Goal: Task Accomplishment & Management: Manage account settings

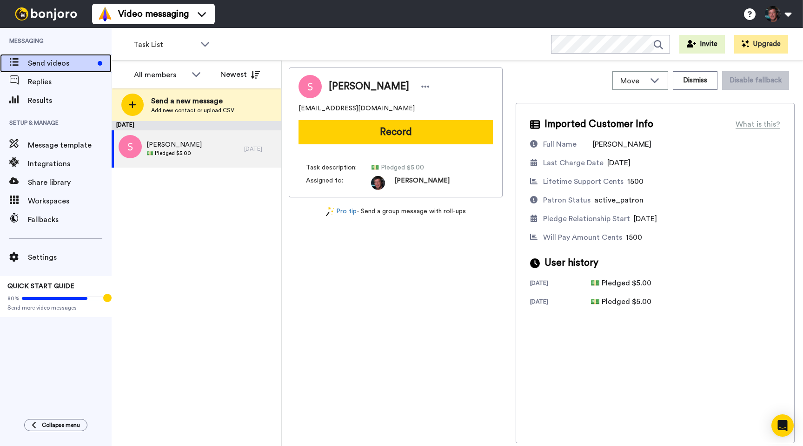
click at [58, 59] on span "Send videos" at bounding box center [61, 63] width 66 height 11
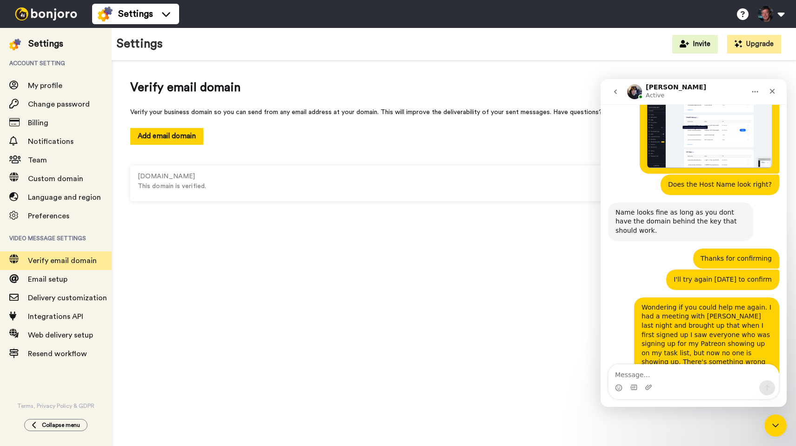
scroll to position [1283, 0]
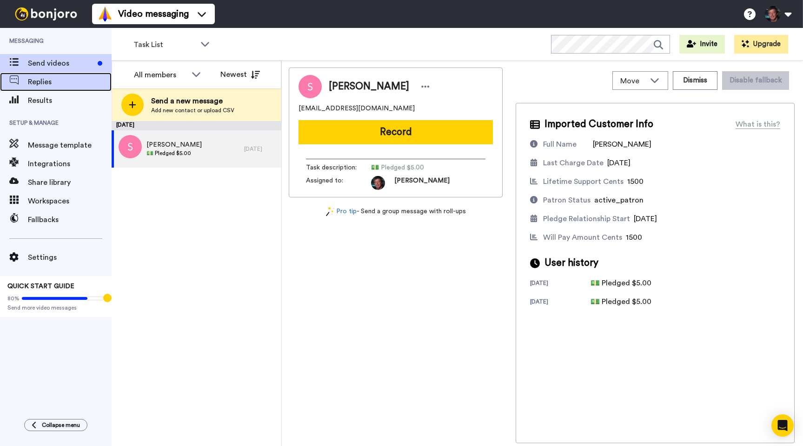
click at [41, 80] on span "Replies" at bounding box center [70, 81] width 84 height 11
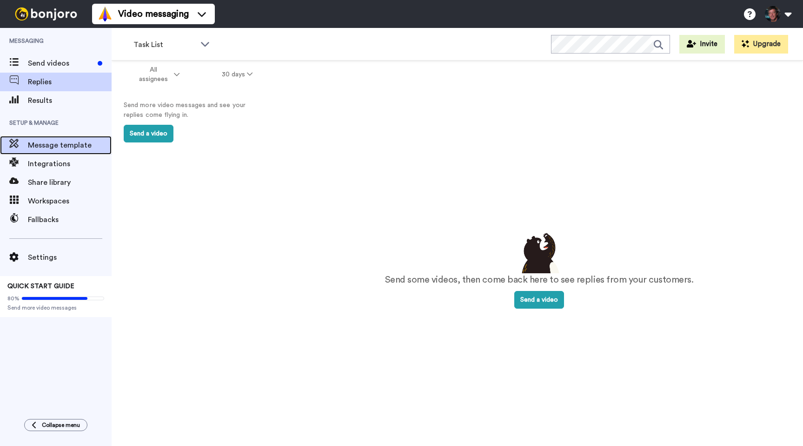
click at [44, 140] on span "Message template" at bounding box center [70, 145] width 84 height 11
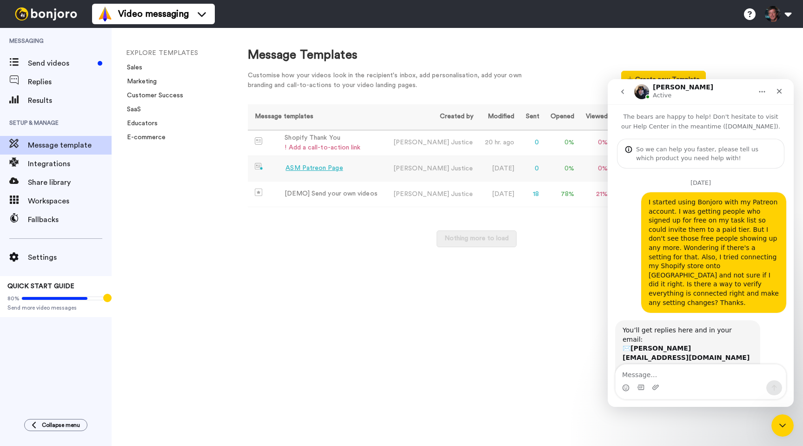
scroll to position [1082, 0]
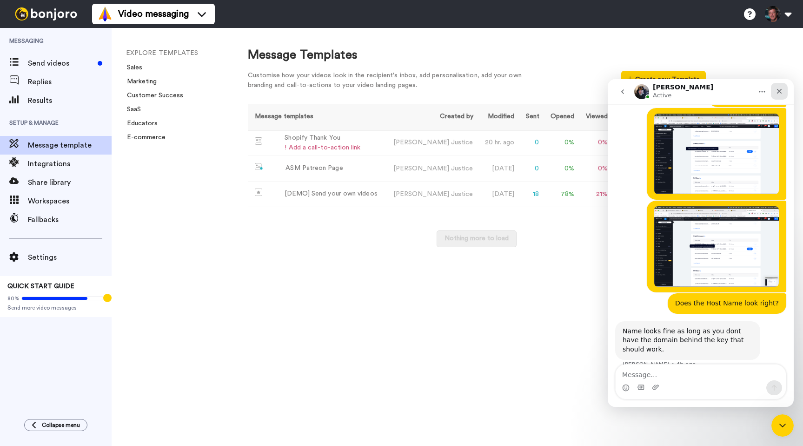
click at [777, 90] on icon "Close" at bounding box center [779, 90] width 7 height 7
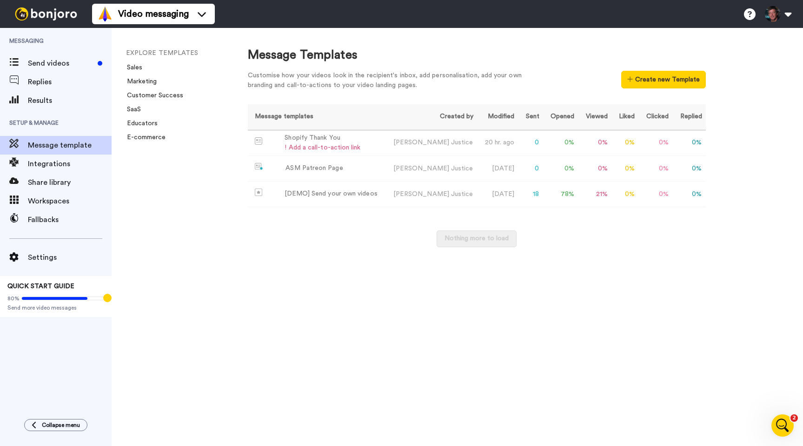
click at [146, 172] on div "EXPLORE TEMPLATES Sales Marketing Customer Success SaaS Educators E-commerce" at bounding box center [171, 237] width 118 height 418
click at [33, 101] on span "Results" at bounding box center [70, 100] width 84 height 11
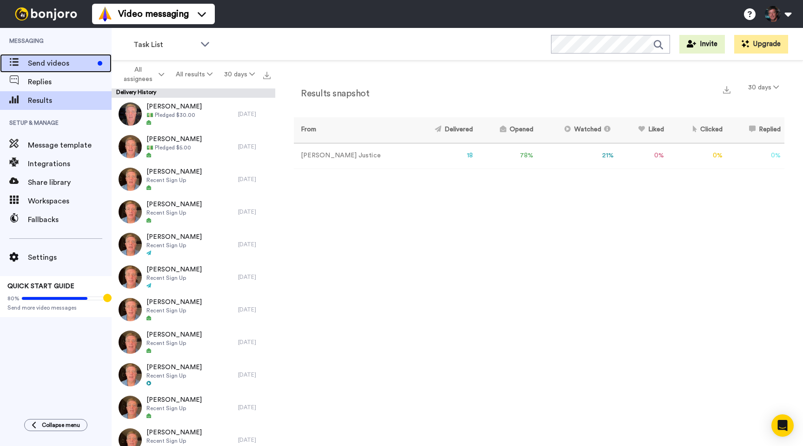
click at [35, 59] on span "Send videos" at bounding box center [61, 63] width 66 height 11
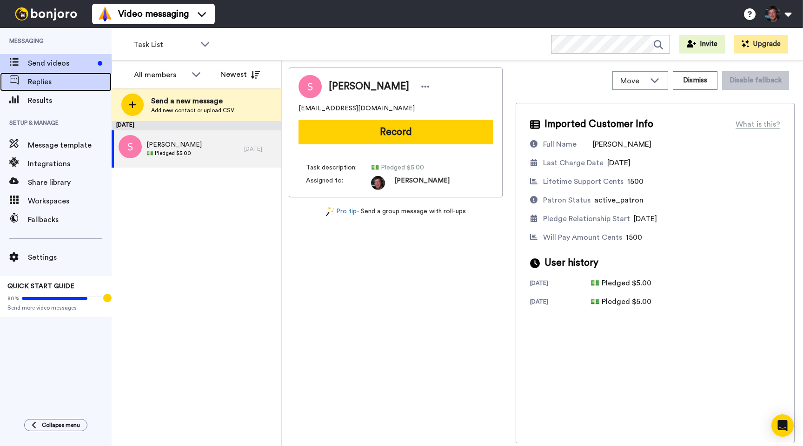
click at [34, 77] on span "Replies" at bounding box center [70, 81] width 84 height 11
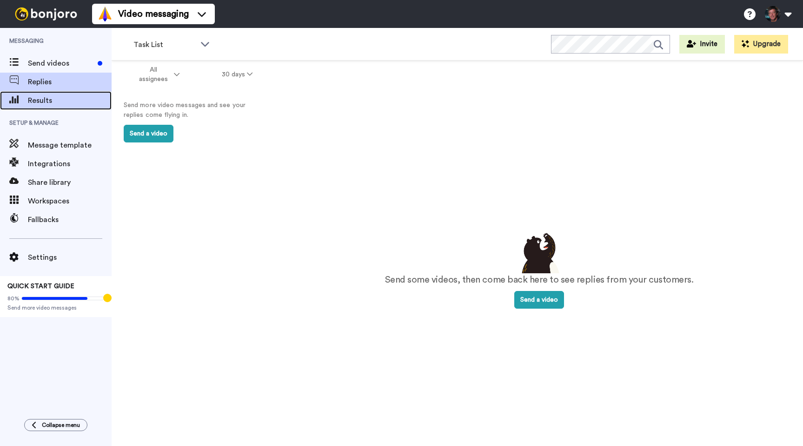
click at [35, 104] on span "Results" at bounding box center [70, 100] width 84 height 11
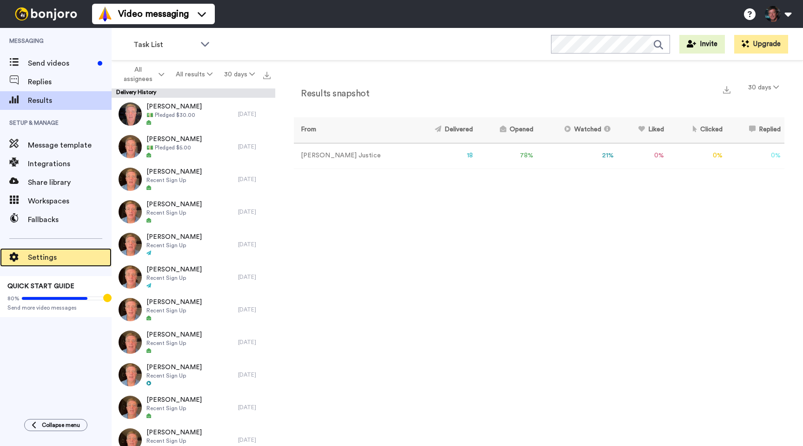
click at [32, 255] on span "Settings" at bounding box center [70, 257] width 84 height 11
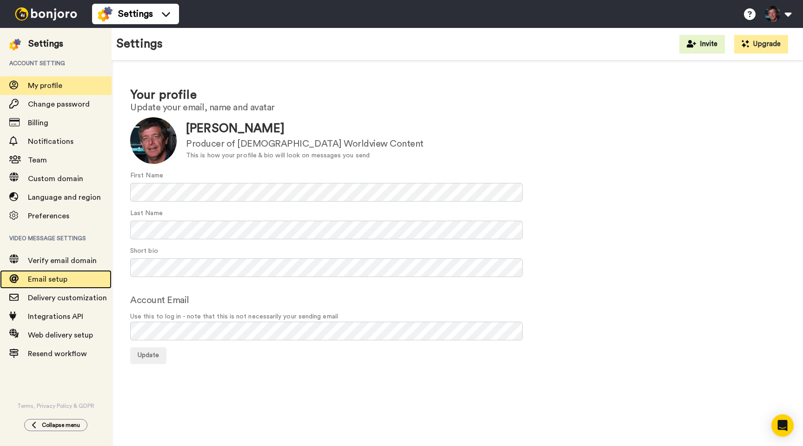
click at [44, 277] on span "Email setup" at bounding box center [48, 278] width 40 height 7
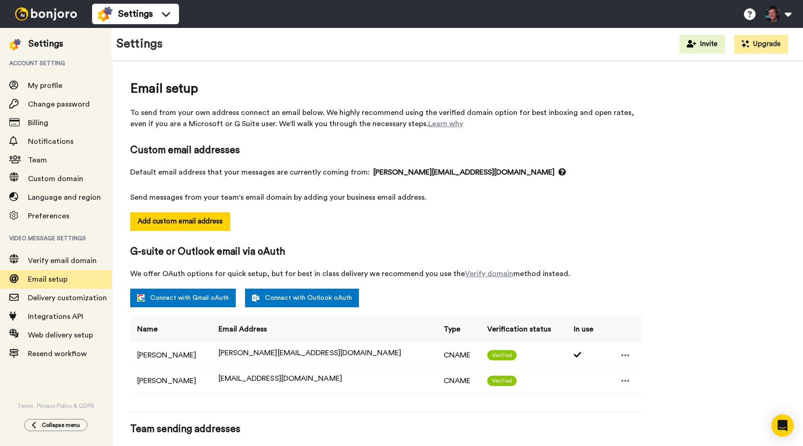
select select "163805"
click at [39, 87] on span "My profile" at bounding box center [45, 85] width 34 height 7
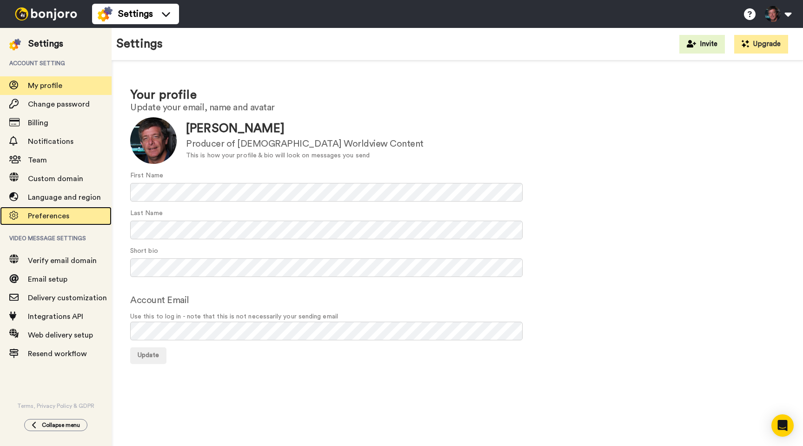
click at [45, 215] on span "Preferences" at bounding box center [48, 215] width 41 height 7
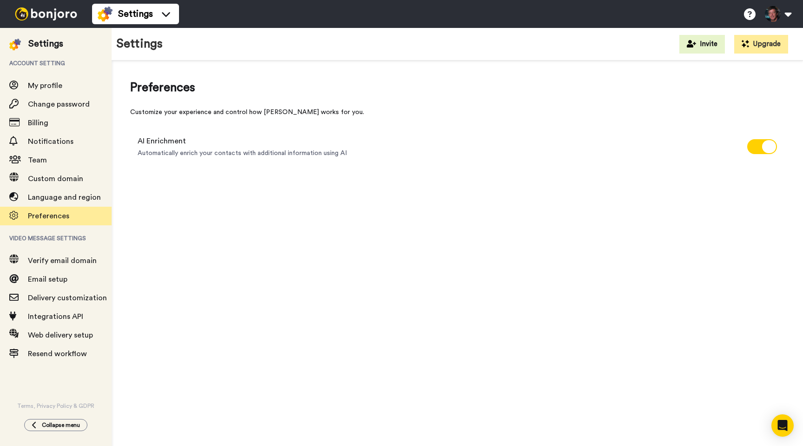
click at [417, 95] on span "Preferences" at bounding box center [457, 87] width 654 height 17
click at [40, 82] on span "My profile" at bounding box center [45, 85] width 34 height 7
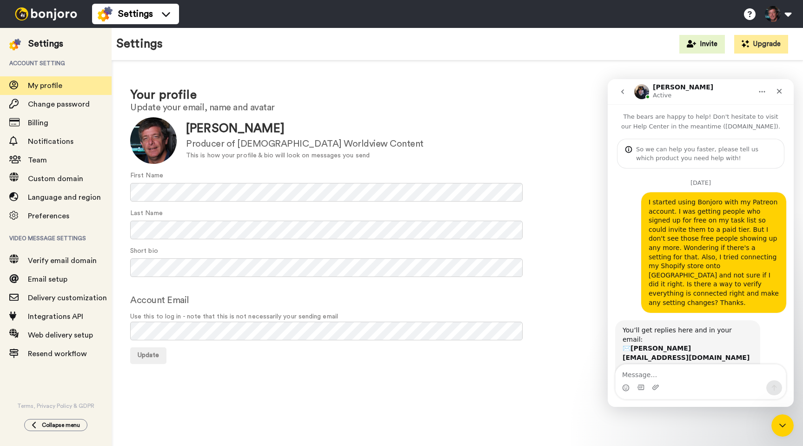
scroll to position [1082, 0]
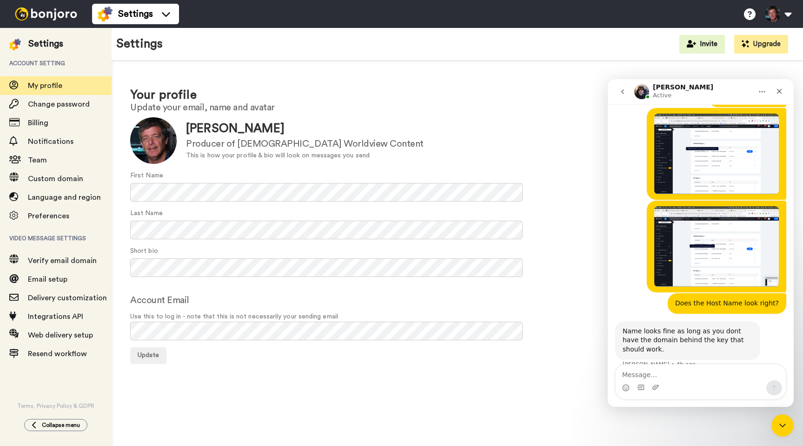
click at [40, 14] on img at bounding box center [46, 13] width 70 height 13
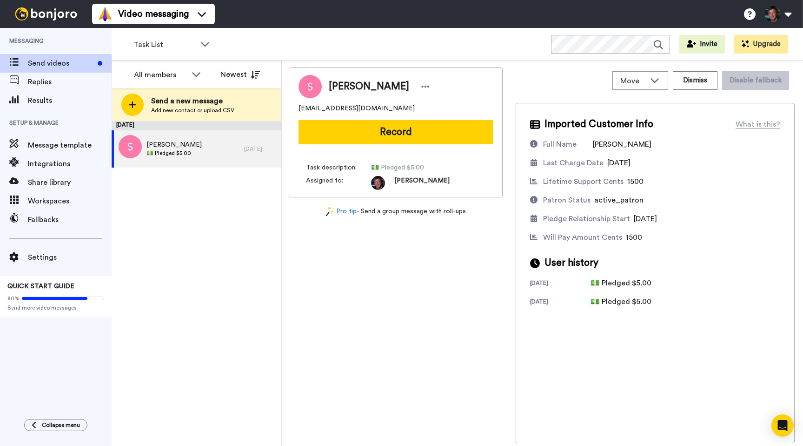
click at [243, 233] on div "August 14 Sarah 💵 Pledged $5.00 5 days ago" at bounding box center [197, 283] width 170 height 325
click at [35, 162] on span "Integrations" at bounding box center [70, 163] width 84 height 11
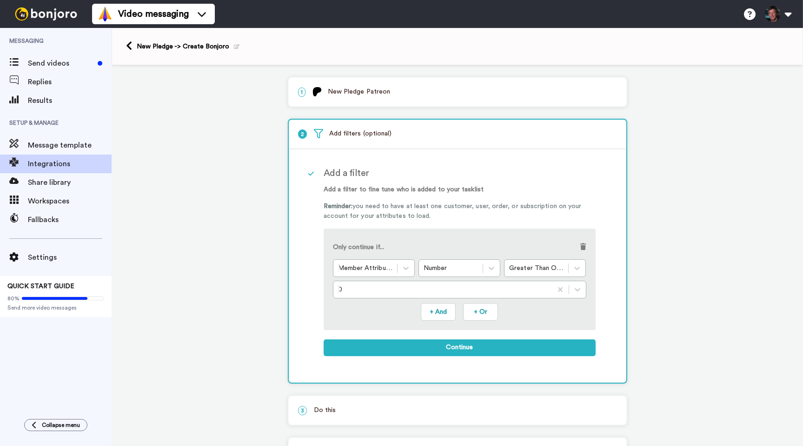
click at [583, 243] on span at bounding box center [583, 246] width 6 height 7
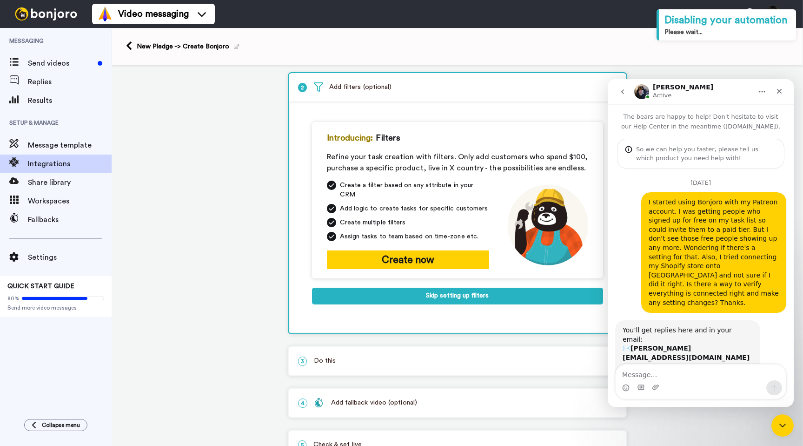
scroll to position [1082, 0]
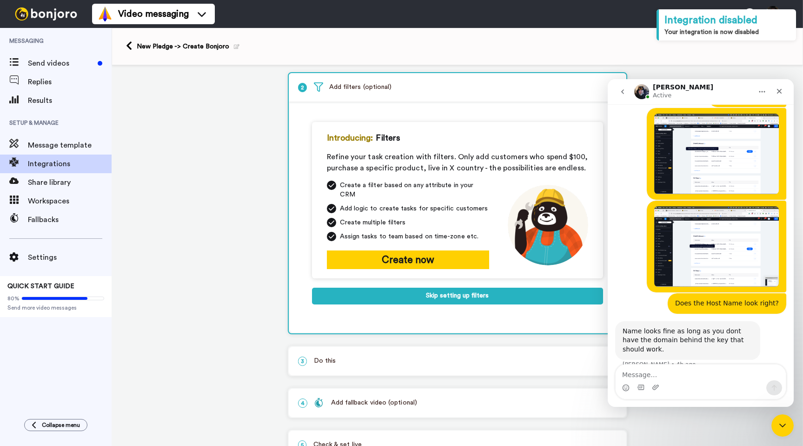
click at [260, 136] on div "1 New Pledge Patreon Service selected ActiveCampaign AWeber Bonjoro ConvertKit …" at bounding box center [458, 251] width 692 height 464
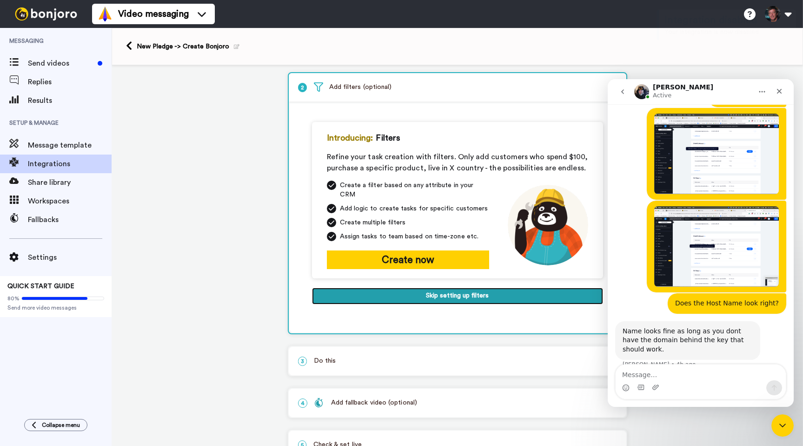
click at [474, 290] on button "Skip setting up filters" at bounding box center [457, 295] width 291 height 17
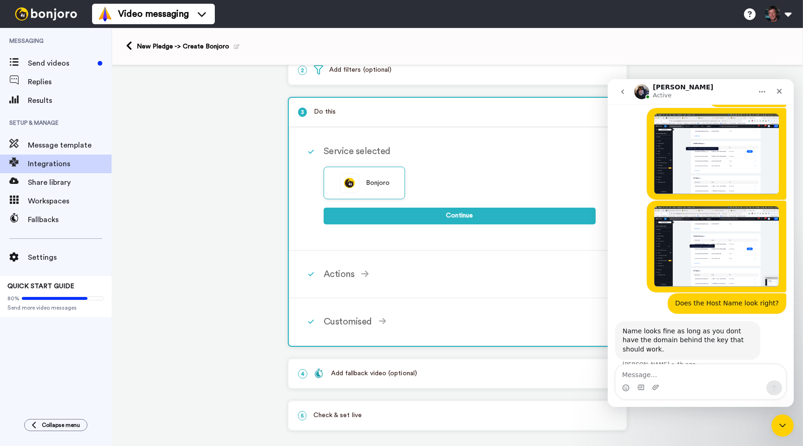
scroll to position [68, 0]
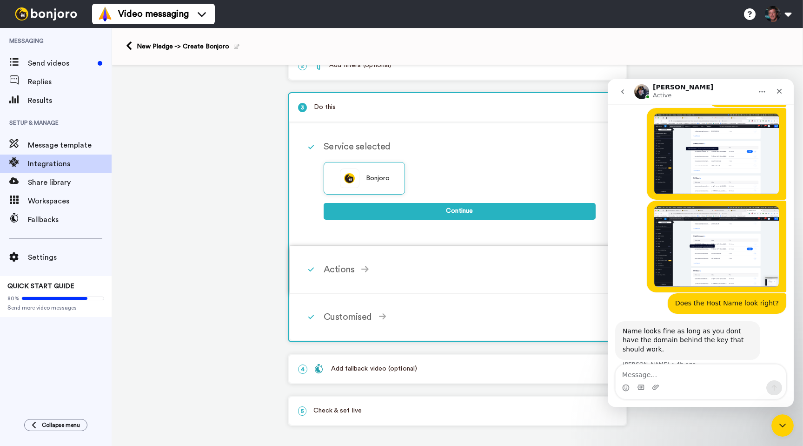
click at [335, 268] on div "Actions" at bounding box center [460, 269] width 272 height 14
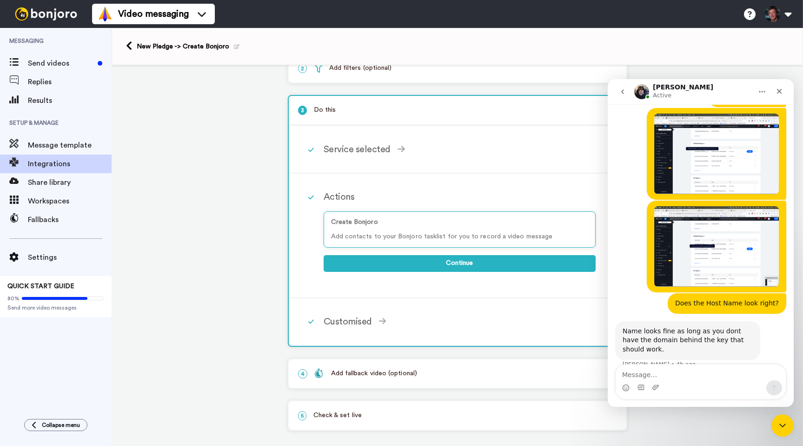
scroll to position [74, 0]
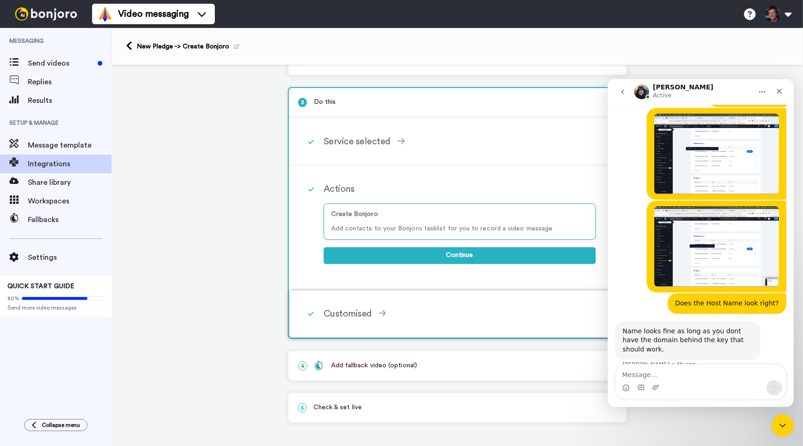
click at [337, 319] on div "Customised" at bounding box center [460, 313] width 272 height 14
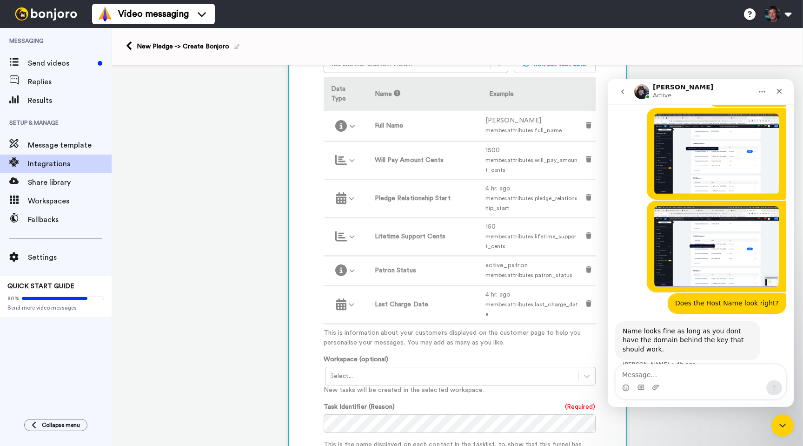
scroll to position [304, 0]
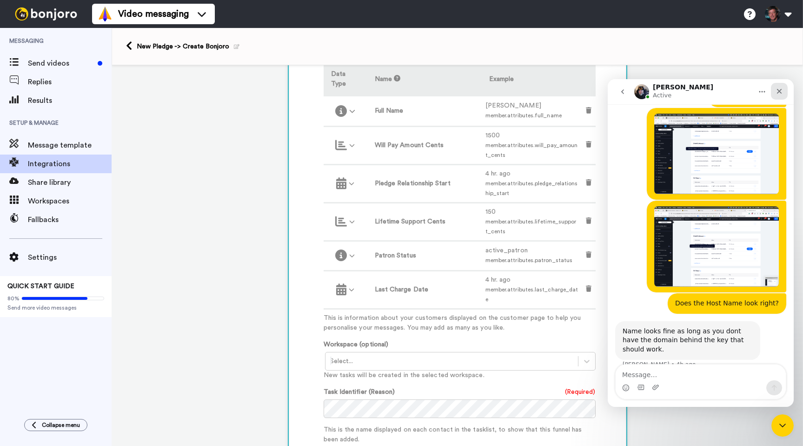
click at [778, 94] on icon "Close" at bounding box center [779, 90] width 7 height 7
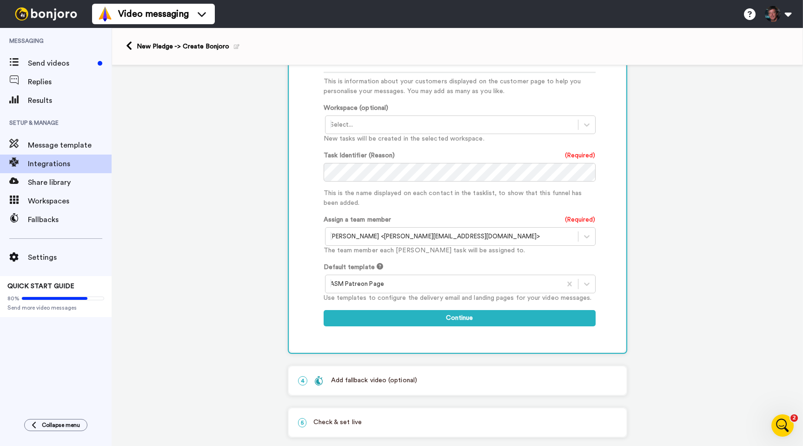
scroll to position [542, 0]
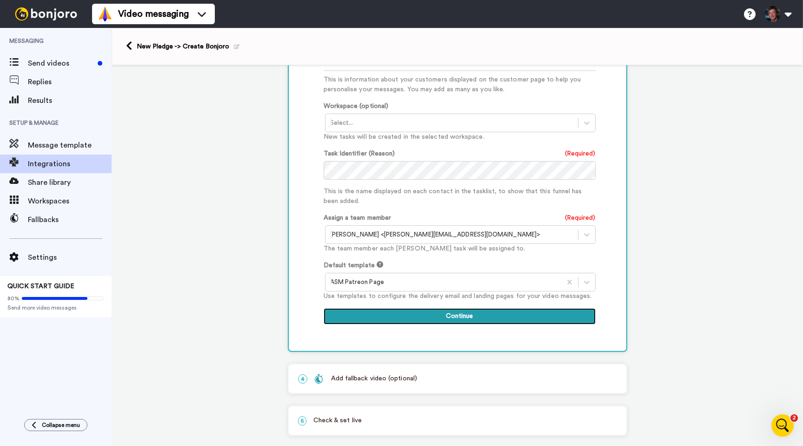
click at [449, 308] on button "Continue" at bounding box center [460, 316] width 272 height 17
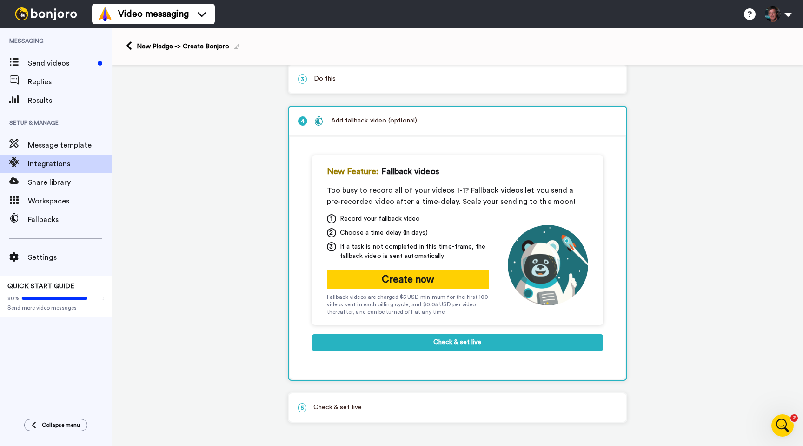
scroll to position [98, 0]
click at [780, 419] on icon "Open Intercom Messenger" at bounding box center [781, 423] width 15 height 15
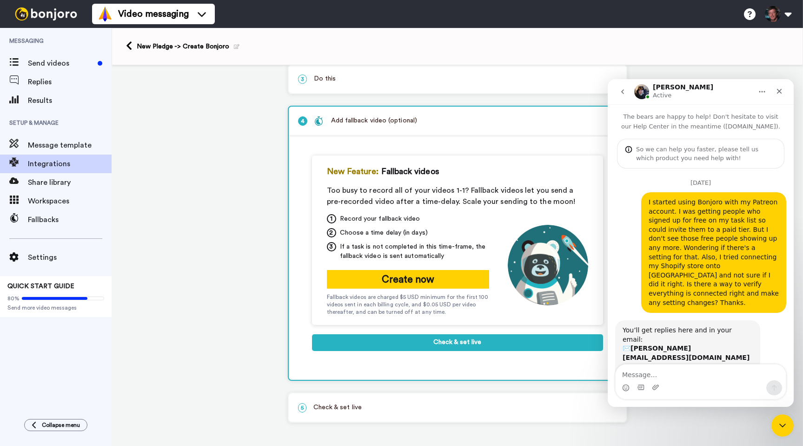
scroll to position [1082, 0]
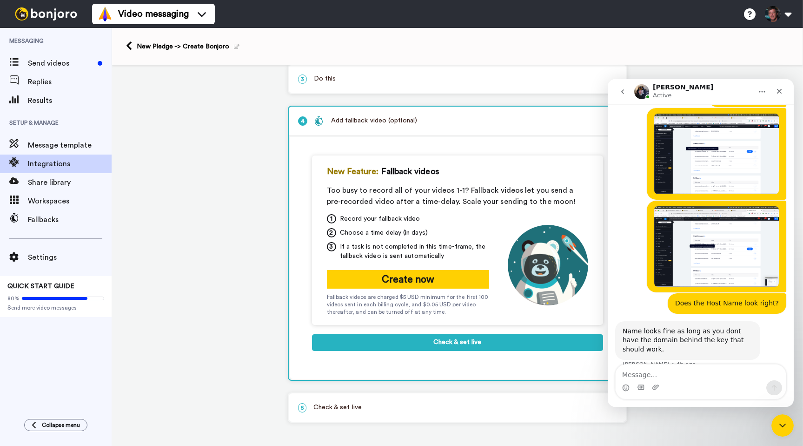
click at [187, 138] on div "1 New Pledge Patreon Service selected ActiveCampaign AWeber Bonjoro ConvertKit …" at bounding box center [458, 206] width 692 height 477
click at [34, 61] on span "Send videos" at bounding box center [61, 63] width 66 height 11
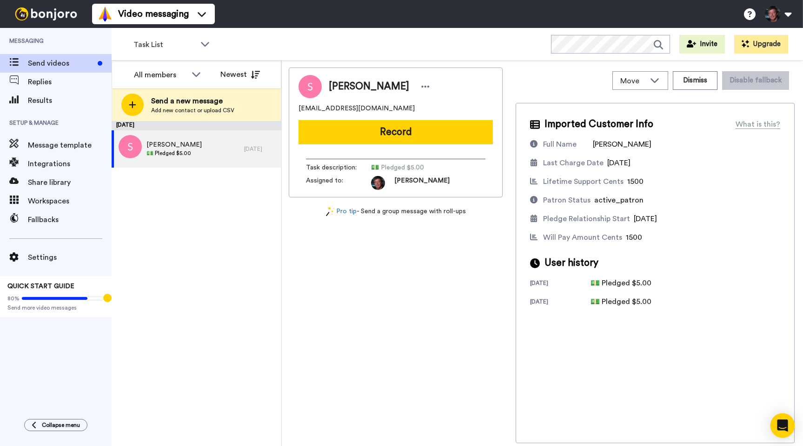
click at [783, 424] on icon "Open Intercom Messenger" at bounding box center [782, 425] width 11 height 12
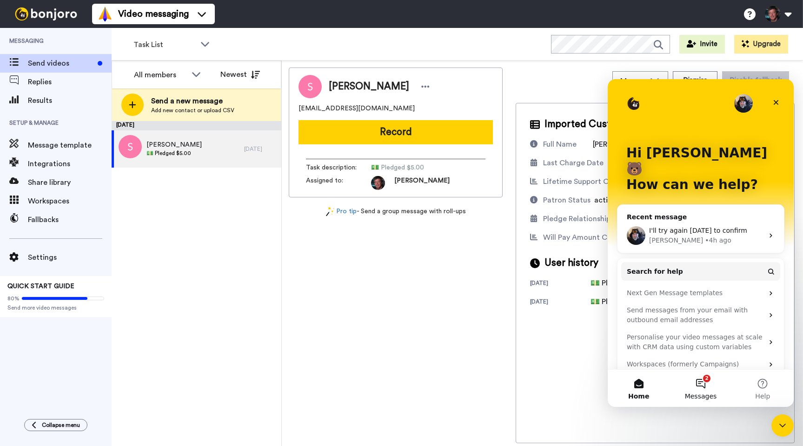
click at [712, 384] on button "2 Messages" at bounding box center [701, 387] width 62 height 37
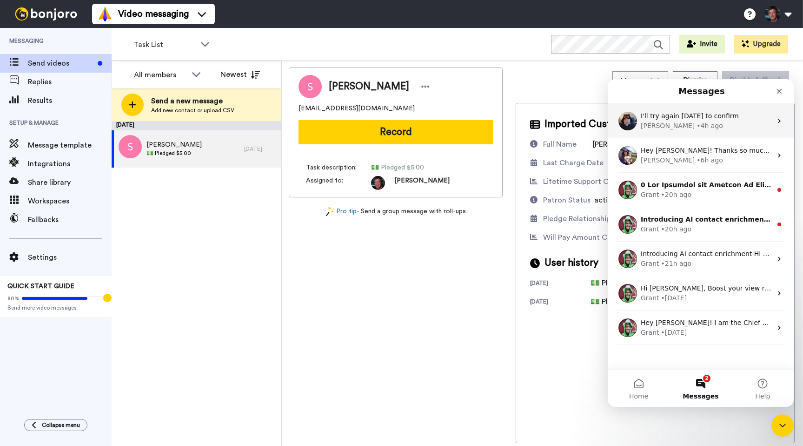
click at [667, 113] on span "I'll try again [DATE] to confirm" at bounding box center [690, 115] width 98 height 7
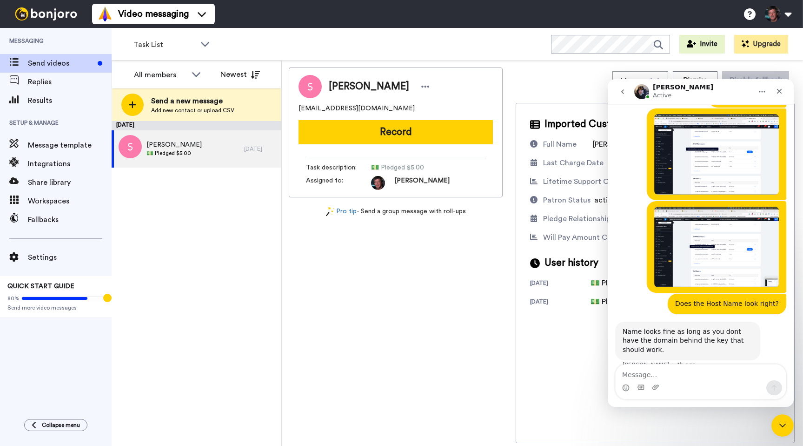
scroll to position [1082, 0]
click at [667, 368] on textarea "Message…" at bounding box center [701, 372] width 170 height 16
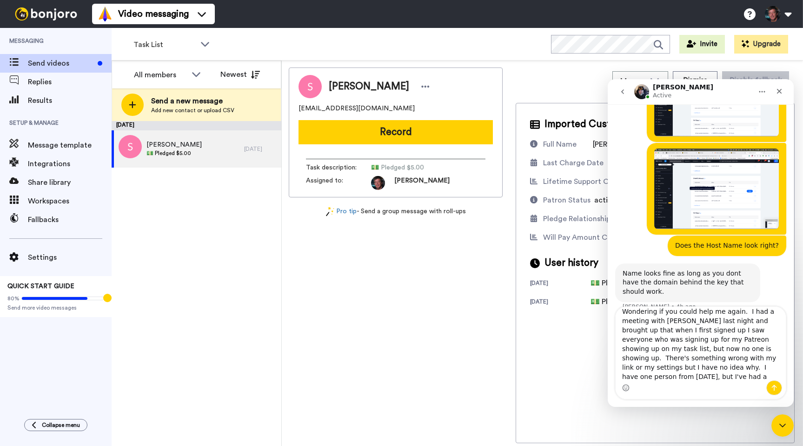
scroll to position [15, 0]
type textarea "Wondering if you could help me again. I had a meeting with Grant last night and…"
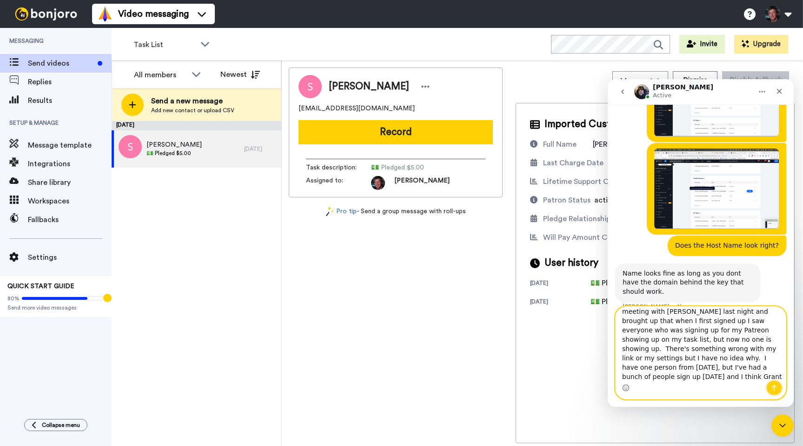
click at [773, 386] on icon "Send a message…" at bounding box center [774, 387] width 7 height 7
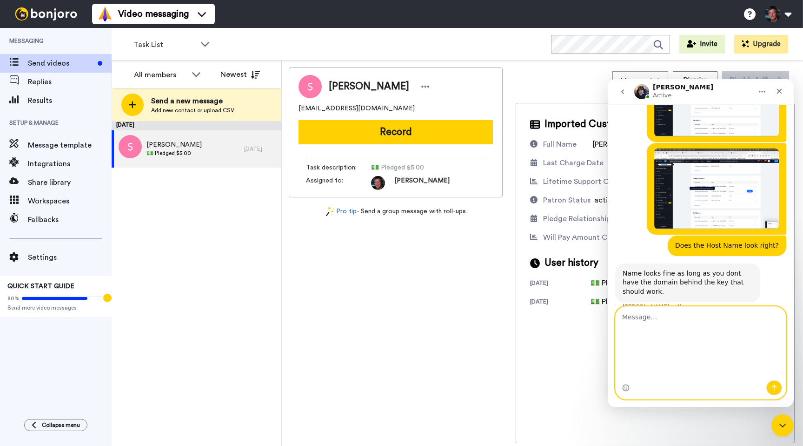
scroll to position [1201, 0]
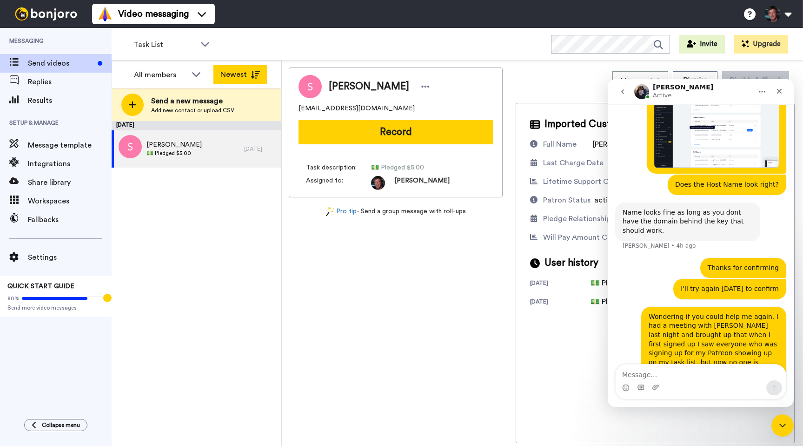
click at [253, 73] on icon at bounding box center [255, 75] width 9 height 8
click at [198, 74] on icon at bounding box center [196, 73] width 11 height 9
click at [157, 96] on span "All members" at bounding box center [149, 94] width 47 height 9
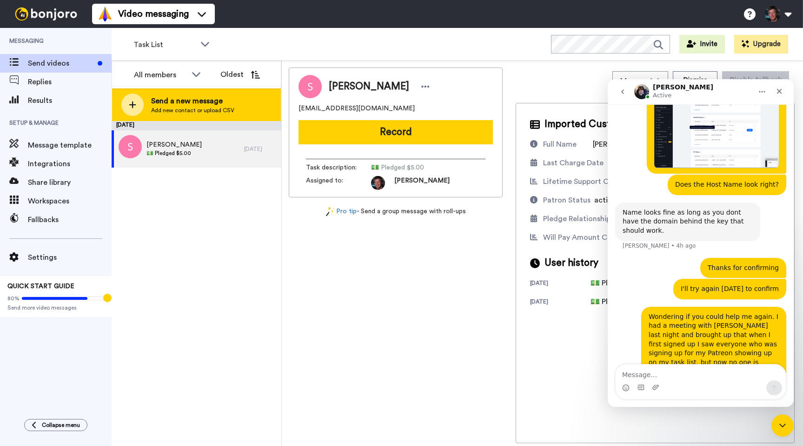
click at [136, 102] on icon at bounding box center [132, 104] width 7 height 8
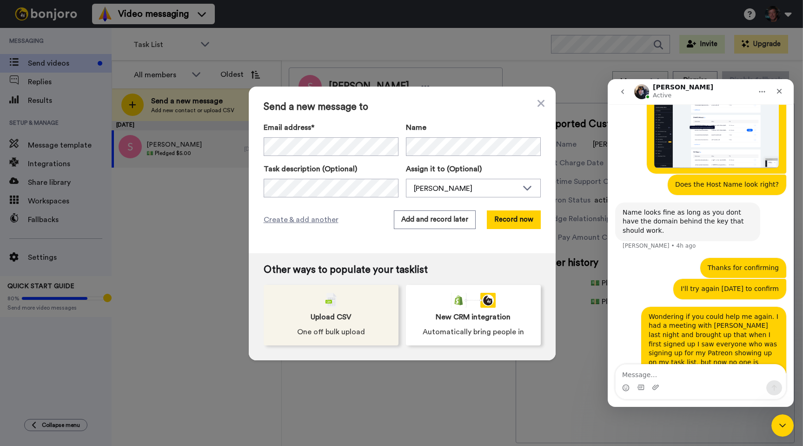
click at [334, 300] on img at bounding box center [331, 300] width 11 height 15
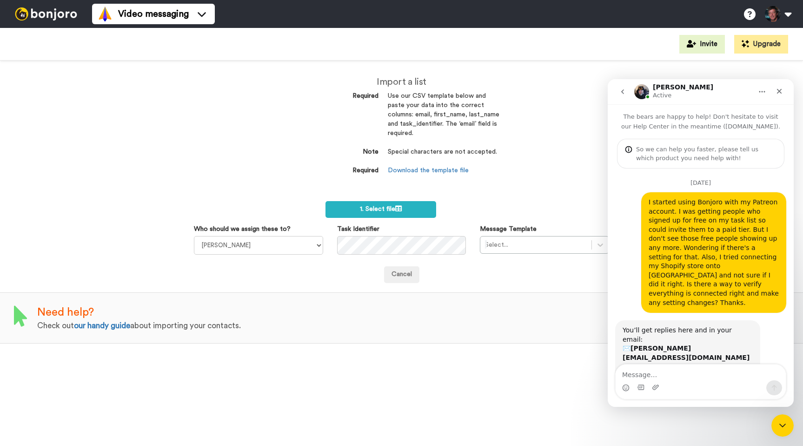
scroll to position [1201, 0]
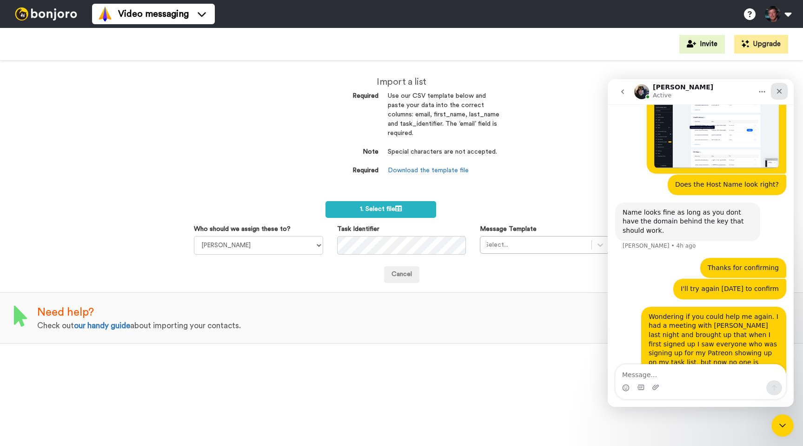
click at [782, 93] on icon "Close" at bounding box center [779, 91] width 5 height 5
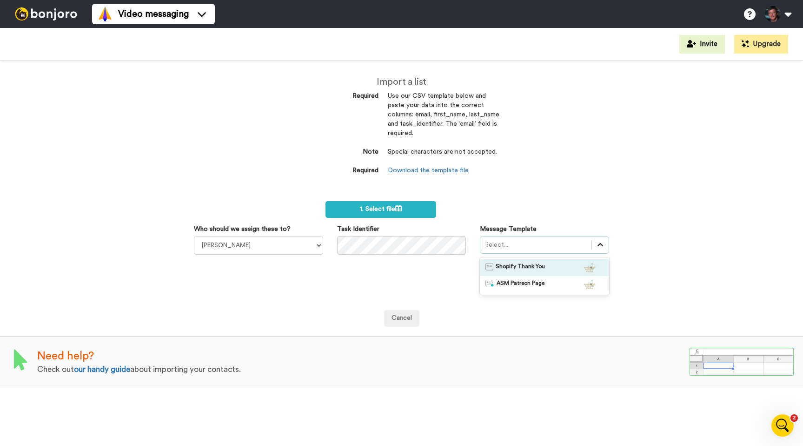
click at [601, 243] on icon at bounding box center [600, 244] width 9 height 9
click at [526, 283] on span "ASM Patreon Page" at bounding box center [521, 283] width 48 height 9
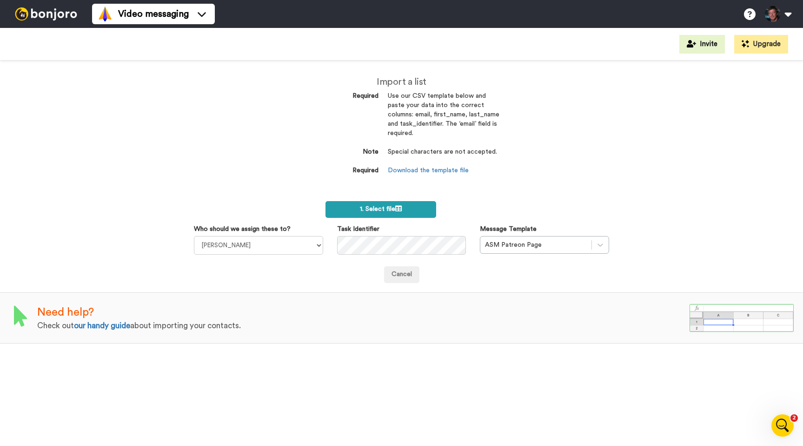
click at [373, 209] on span "1. Select file" at bounding box center [381, 209] width 42 height 7
click at [414, 170] on link "Download the template file" at bounding box center [428, 170] width 81 height 7
click at [60, 14] on img at bounding box center [46, 13] width 70 height 13
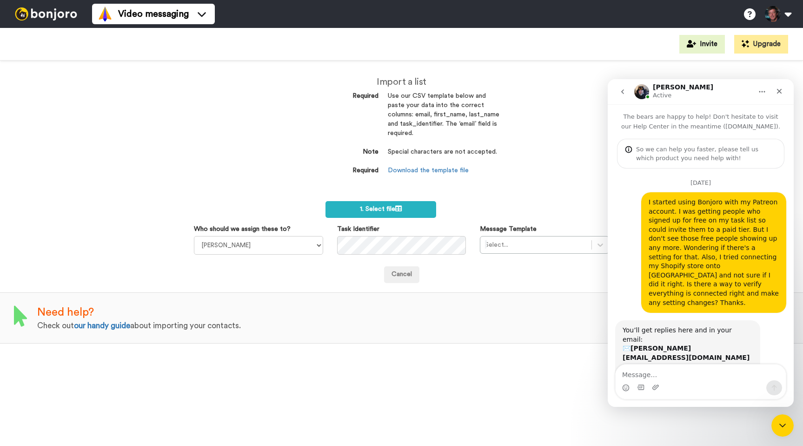
scroll to position [1274, 0]
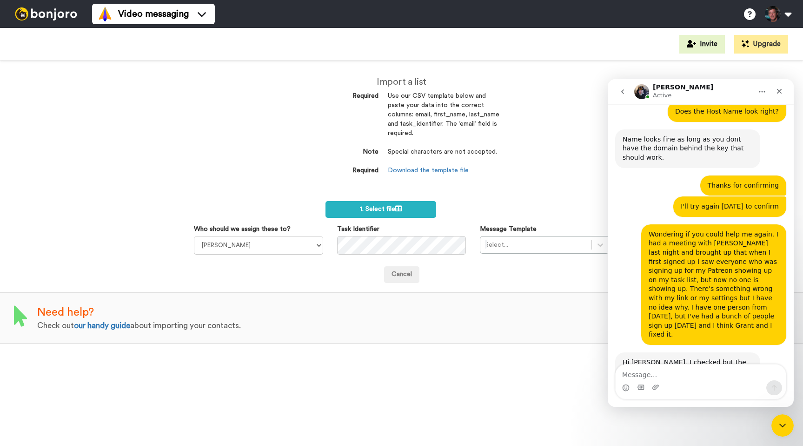
click at [666, 372] on textarea "Message…" at bounding box center [701, 372] width 170 height 16
type textarea "That's weird. [PERSON_NAME] turned it back on last night."
click at [770, 376] on textarea "That's weird. [PERSON_NAME] turned it back on last night." at bounding box center [701, 367] width 170 height 25
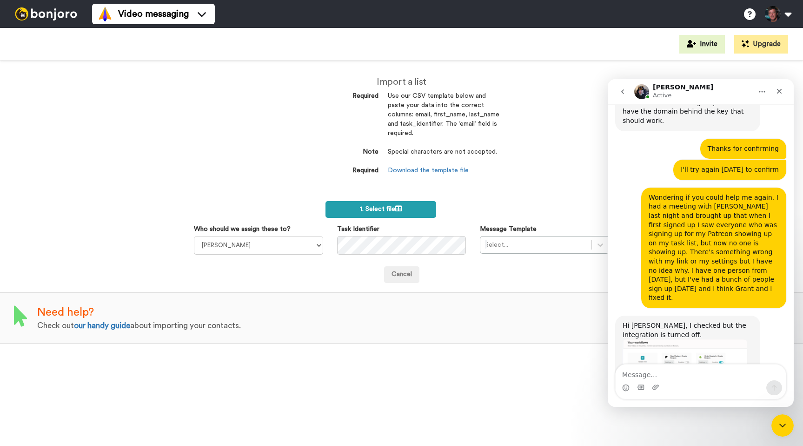
click at [353, 207] on label "1. Select file" at bounding box center [381, 209] width 111 height 17
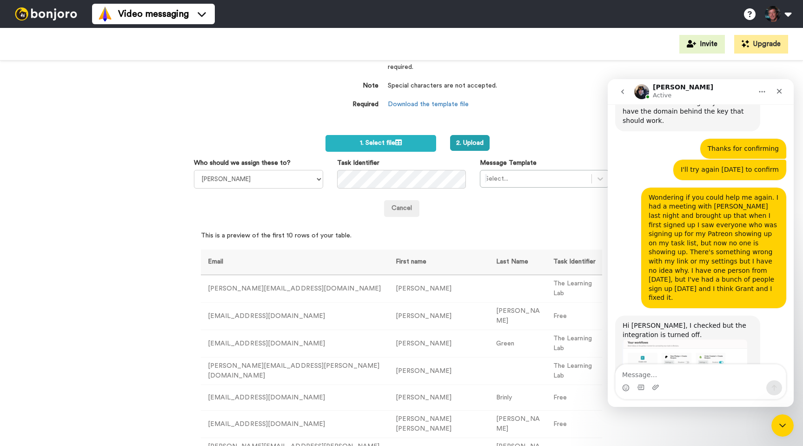
scroll to position [60, 0]
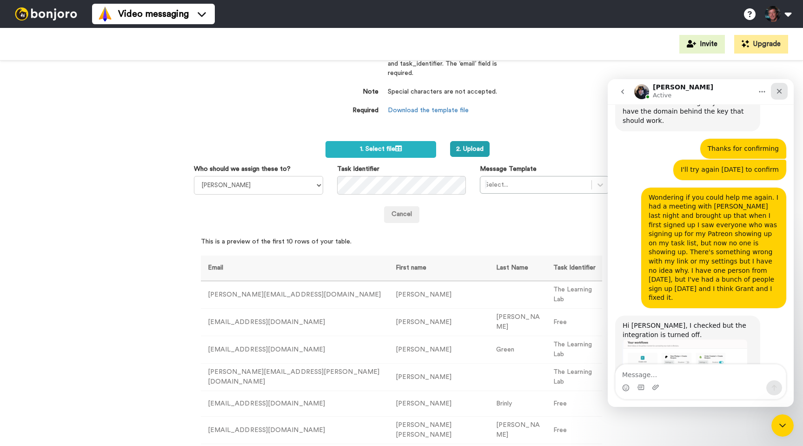
click at [782, 91] on icon "Close" at bounding box center [779, 90] width 7 height 7
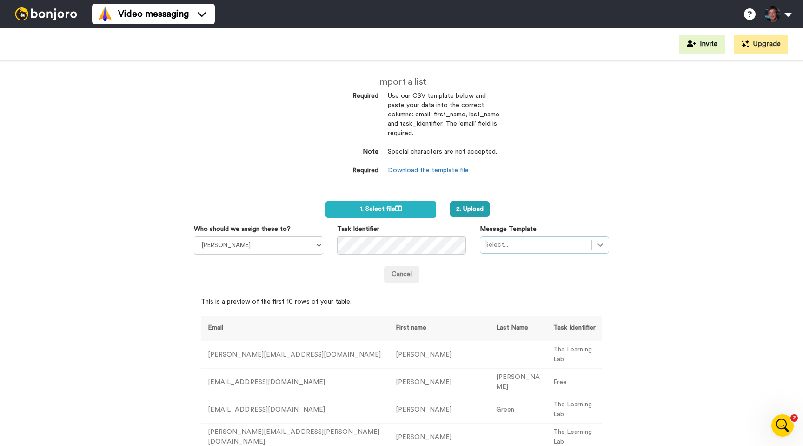
scroll to position [1310, 0]
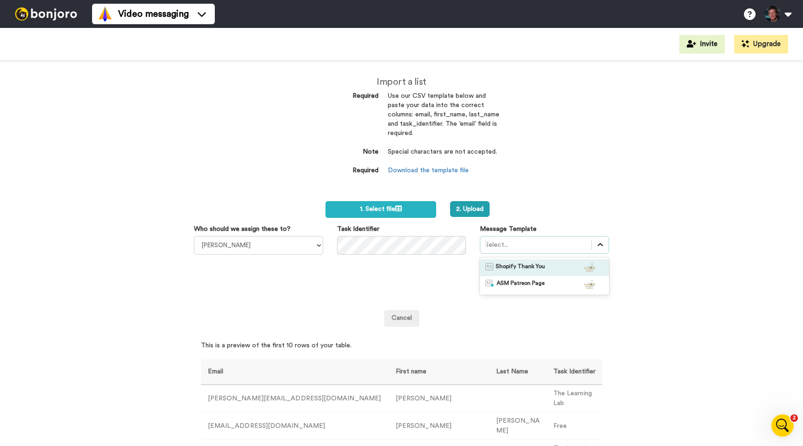
click at [597, 243] on icon at bounding box center [600, 244] width 9 height 9
click at [511, 284] on span "ASM Patreon Page" at bounding box center [521, 283] width 48 height 9
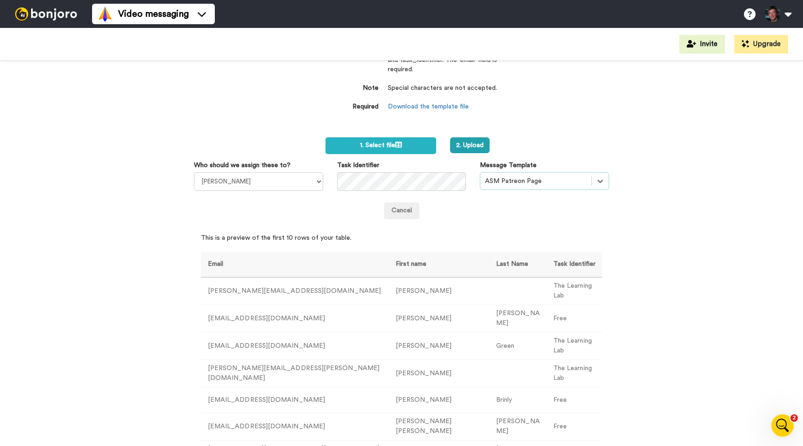
scroll to position [53, 0]
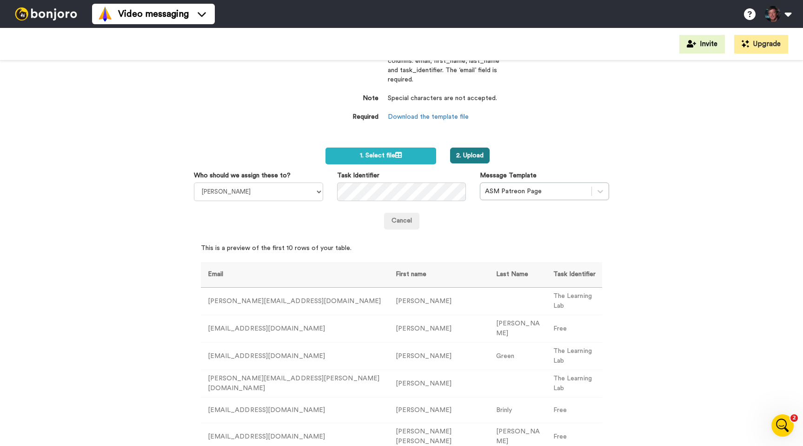
click at [472, 153] on button "2. Upload" at bounding box center [470, 155] width 40 height 16
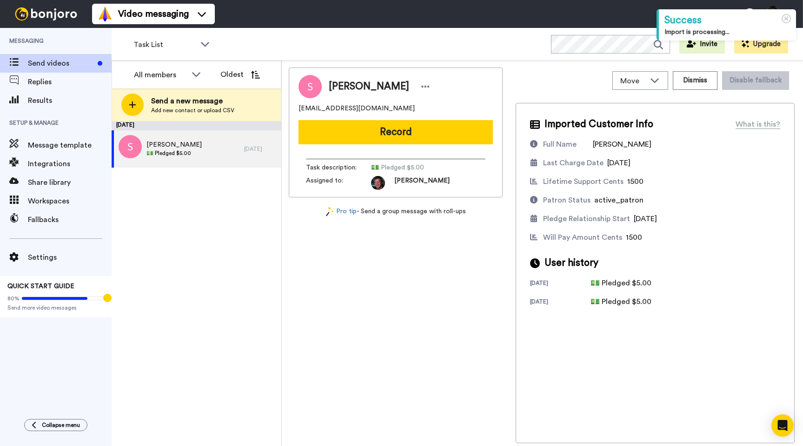
click at [179, 232] on div "[DATE] [PERSON_NAME] 💵 Pledged $5.00 [DATE]" at bounding box center [197, 283] width 170 height 325
click at [180, 242] on div "[DATE] [PERSON_NAME] 💵 Pledged $5.00 [DATE]" at bounding box center [197, 283] width 170 height 325
click at [194, 74] on icon at bounding box center [196, 74] width 8 height 5
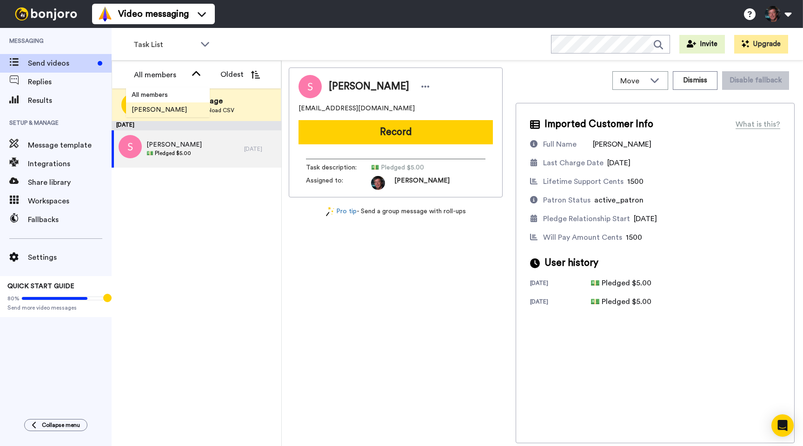
click at [153, 109] on span "[PERSON_NAME]" at bounding box center [159, 109] width 67 height 9
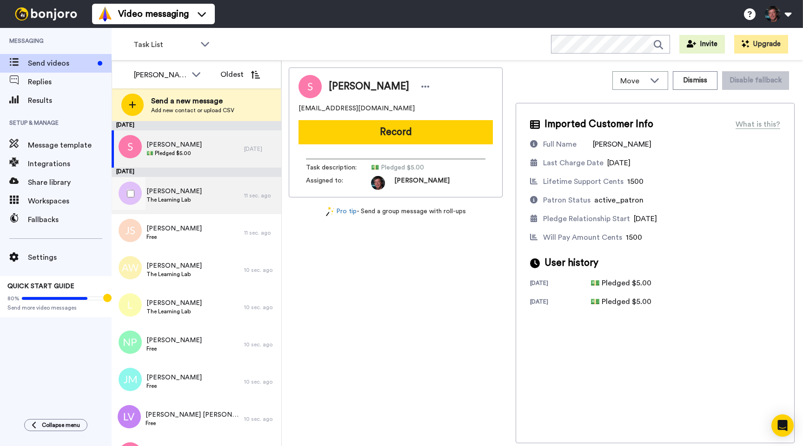
click at [160, 190] on span "[PERSON_NAME]" at bounding box center [173, 190] width 55 height 9
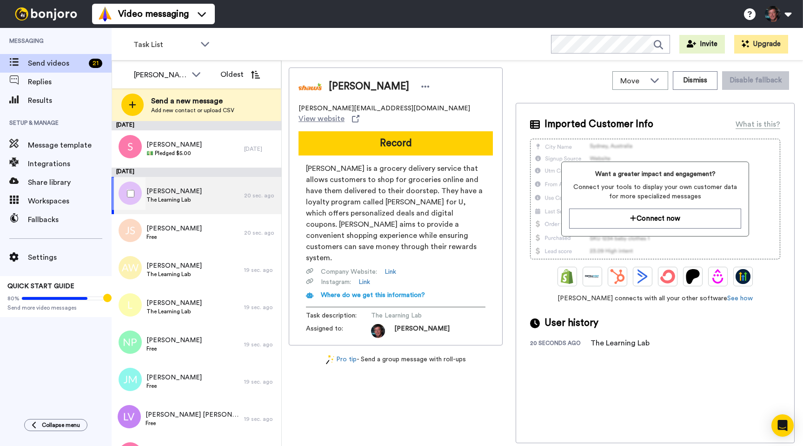
click at [180, 186] on div "[PERSON_NAME] The Learning Lab" at bounding box center [178, 195] width 133 height 37
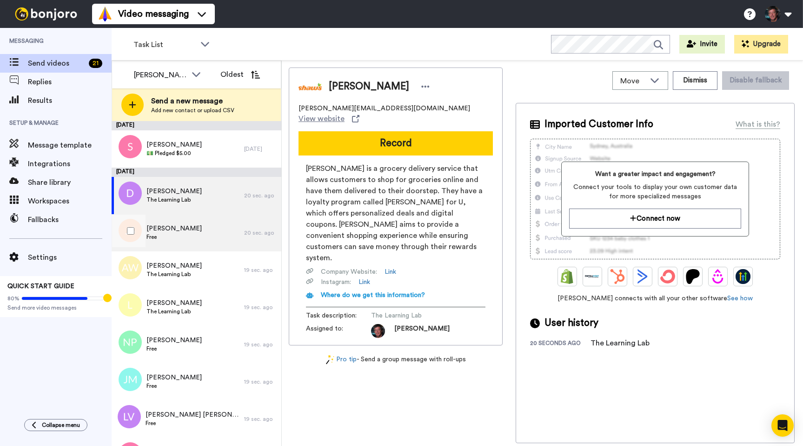
click at [186, 231] on div "[PERSON_NAME] Free" at bounding box center [178, 232] width 133 height 37
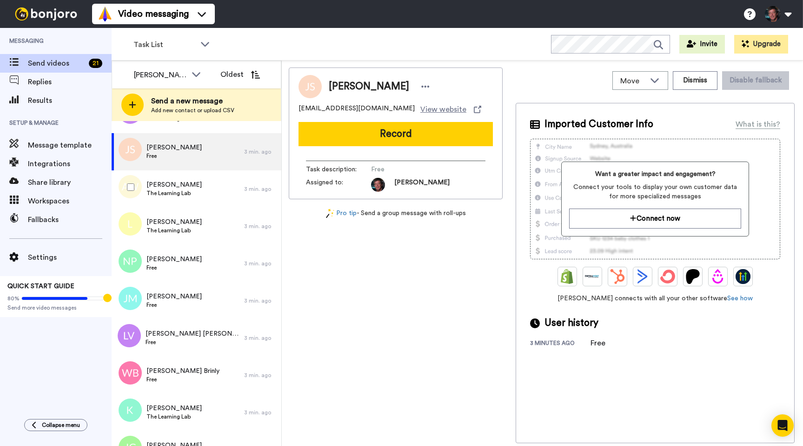
scroll to position [101, 0]
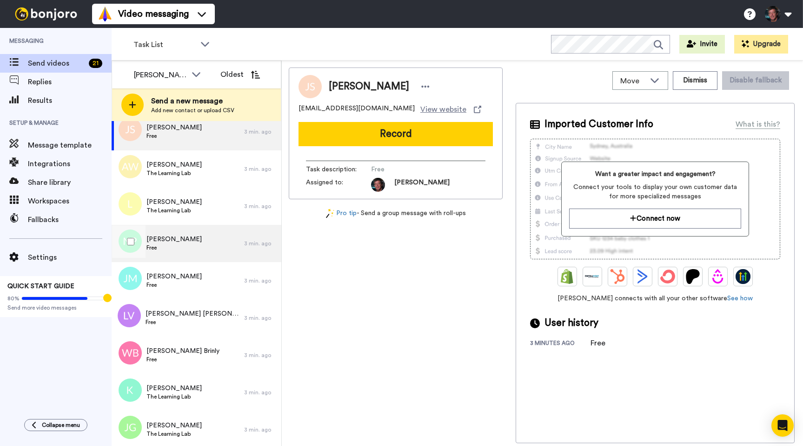
click at [184, 233] on div "[PERSON_NAME] Free" at bounding box center [178, 243] width 133 height 37
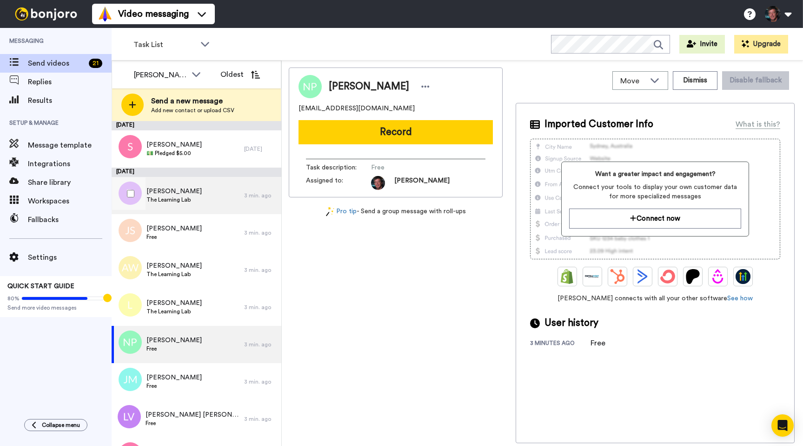
click at [168, 190] on span "[PERSON_NAME]" at bounding box center [173, 190] width 55 height 9
